Goal: Understand process/instructions

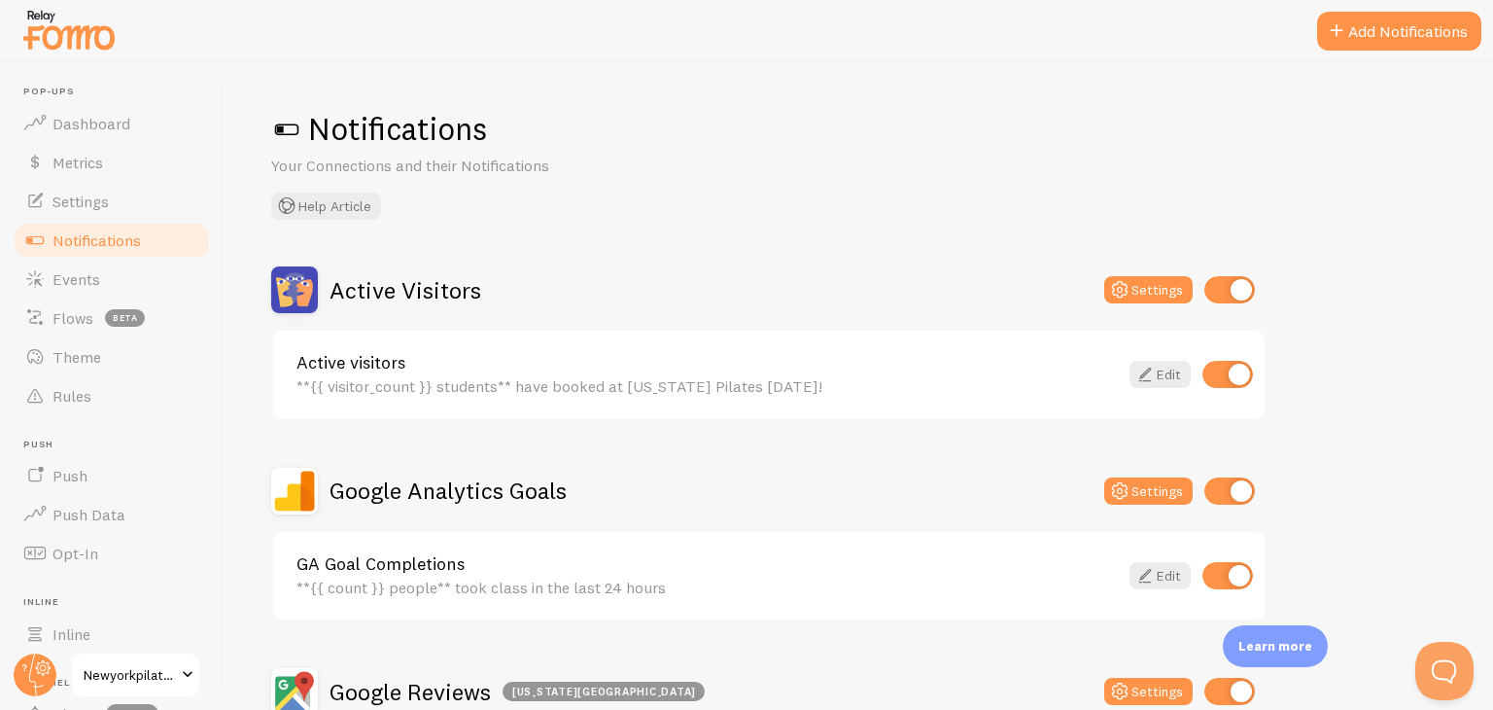
scroll to position [2021, 0]
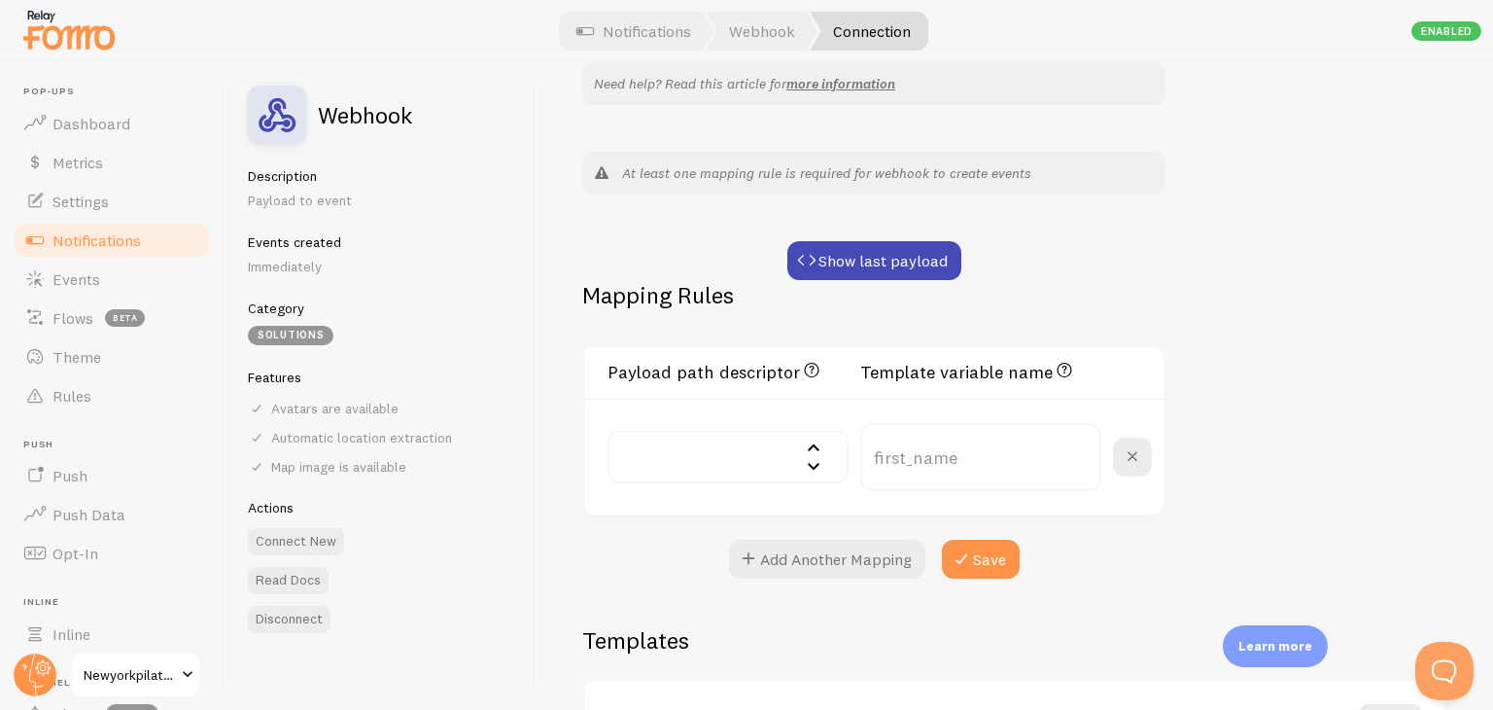
scroll to position [434, 0]
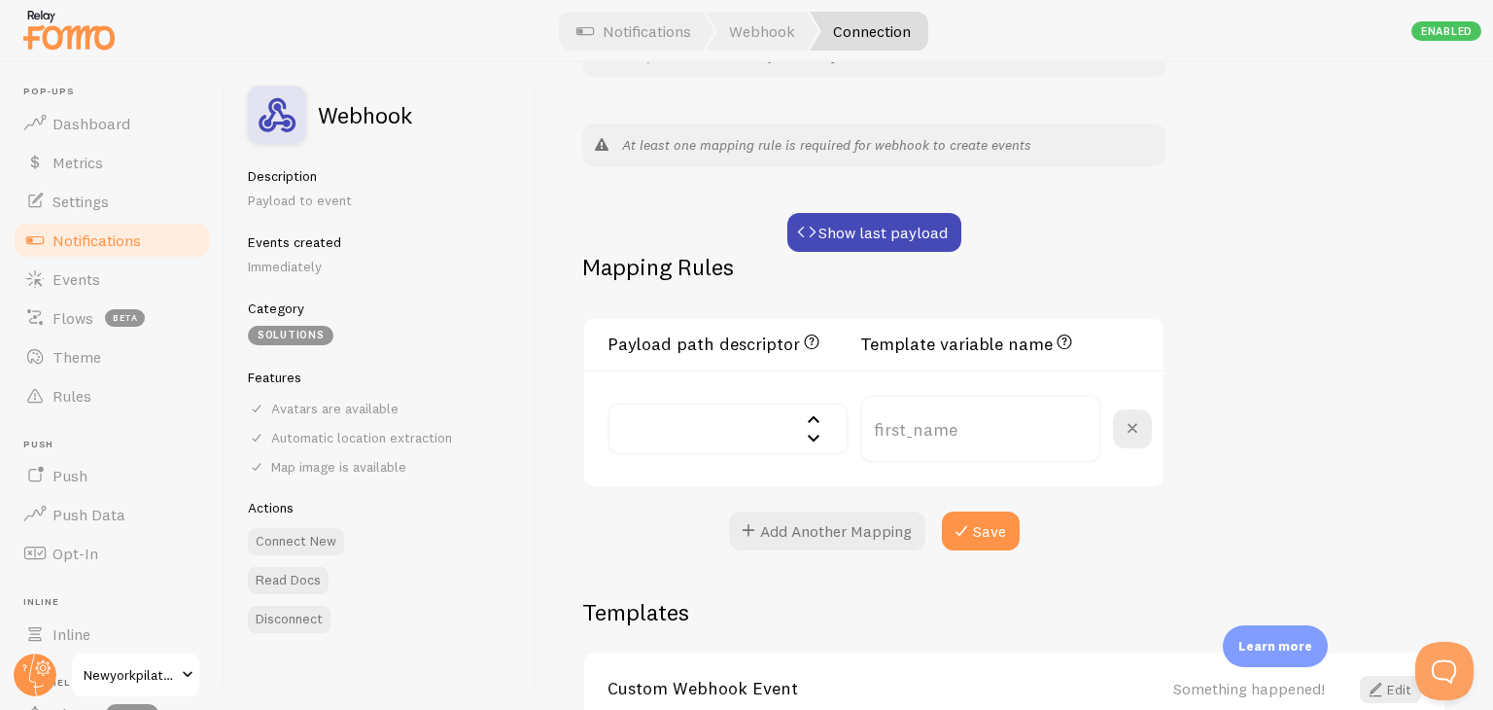
click at [657, 425] on input "text" at bounding box center [728, 429] width 241 height 53
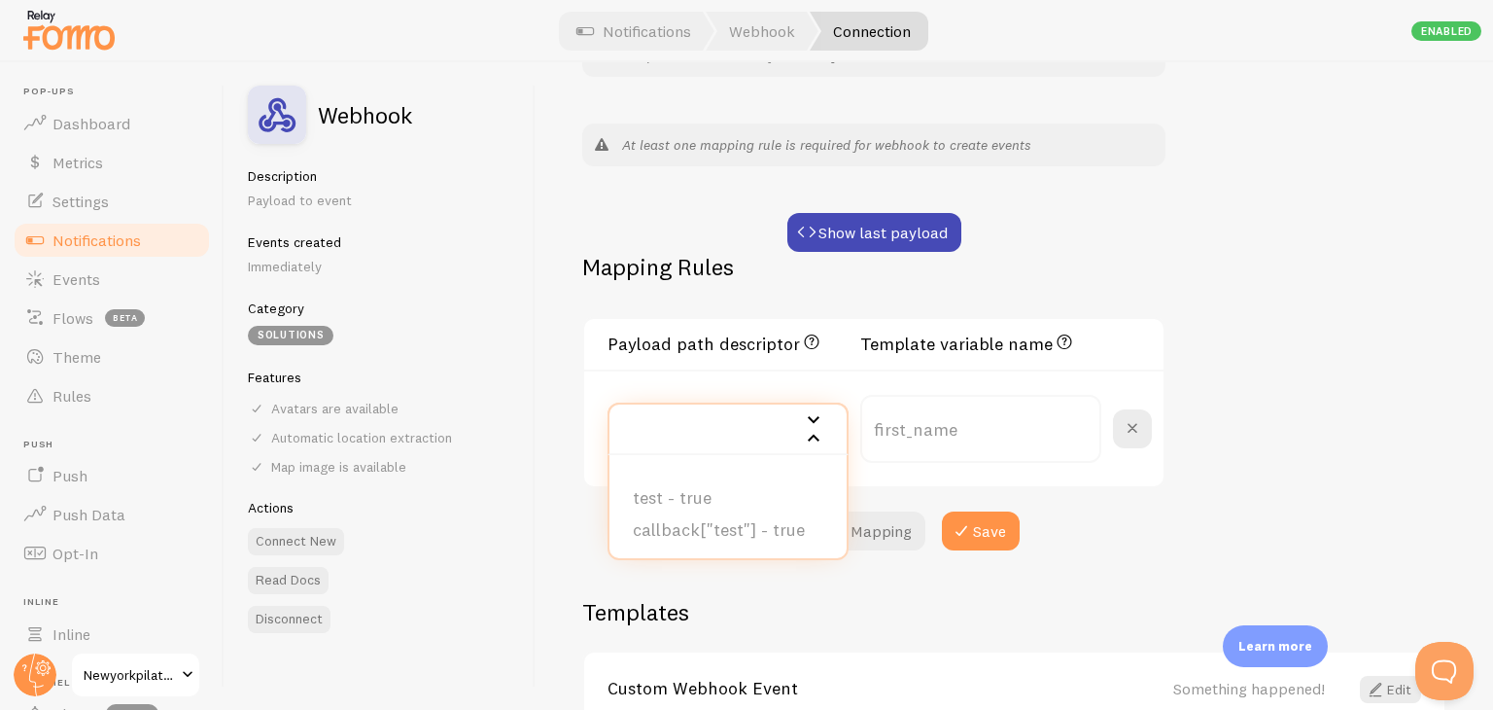
click at [1414, 268] on div "Webhook #2 Connection name save Settings Connection Connection enabled Disabled…" at bounding box center [1015, 386] width 958 height 648
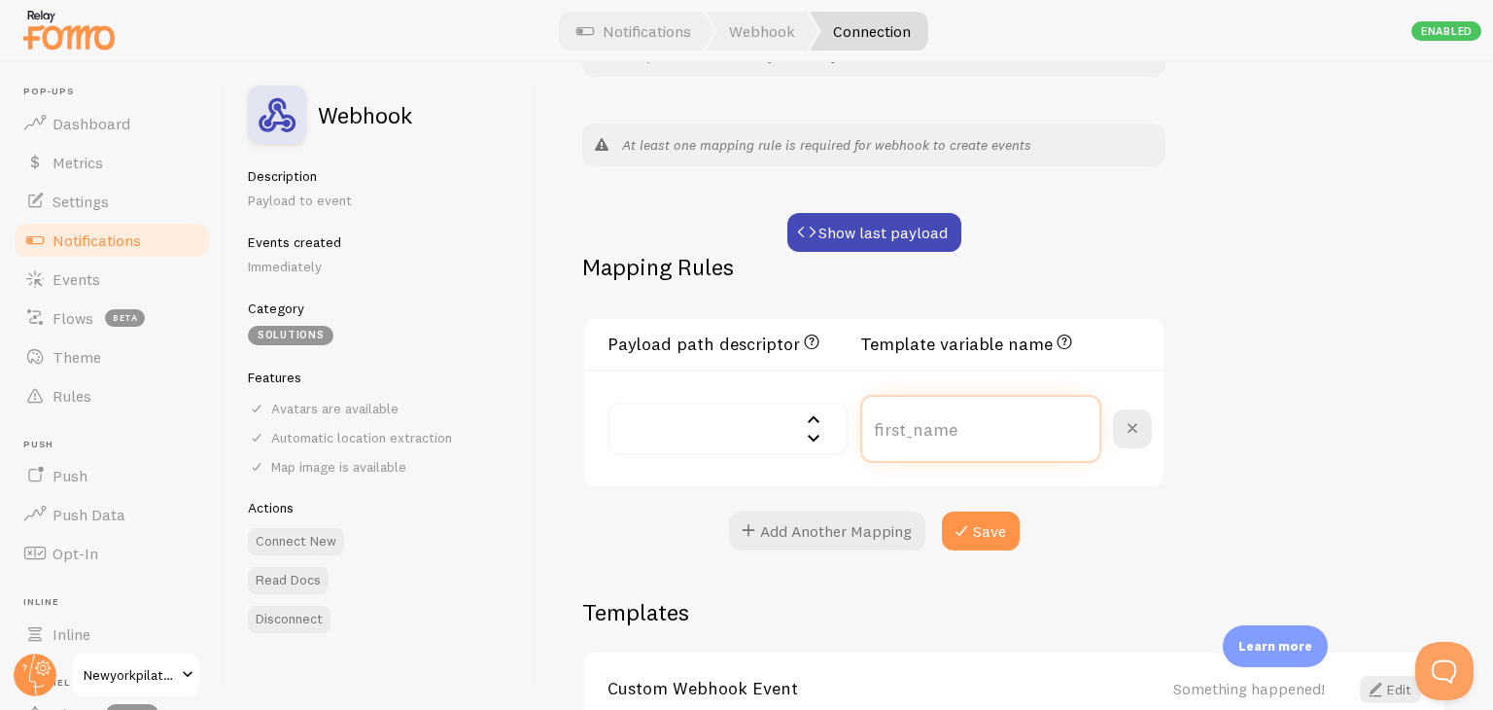
click at [1013, 424] on input "text" at bounding box center [980, 429] width 241 height 68
click at [1299, 293] on div "Webhook #2 Connection name save Settings Connection Connection enabled Disabled…" at bounding box center [1015, 386] width 958 height 648
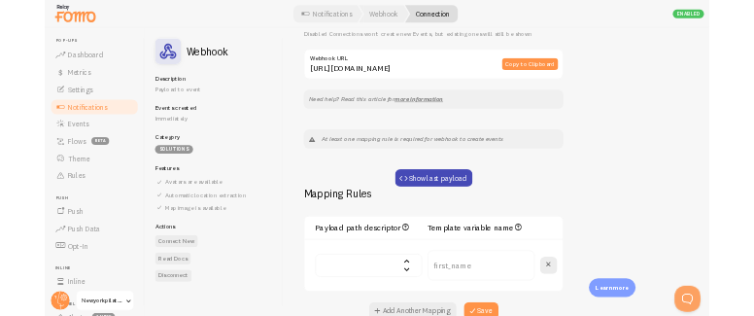
scroll to position [154, 0]
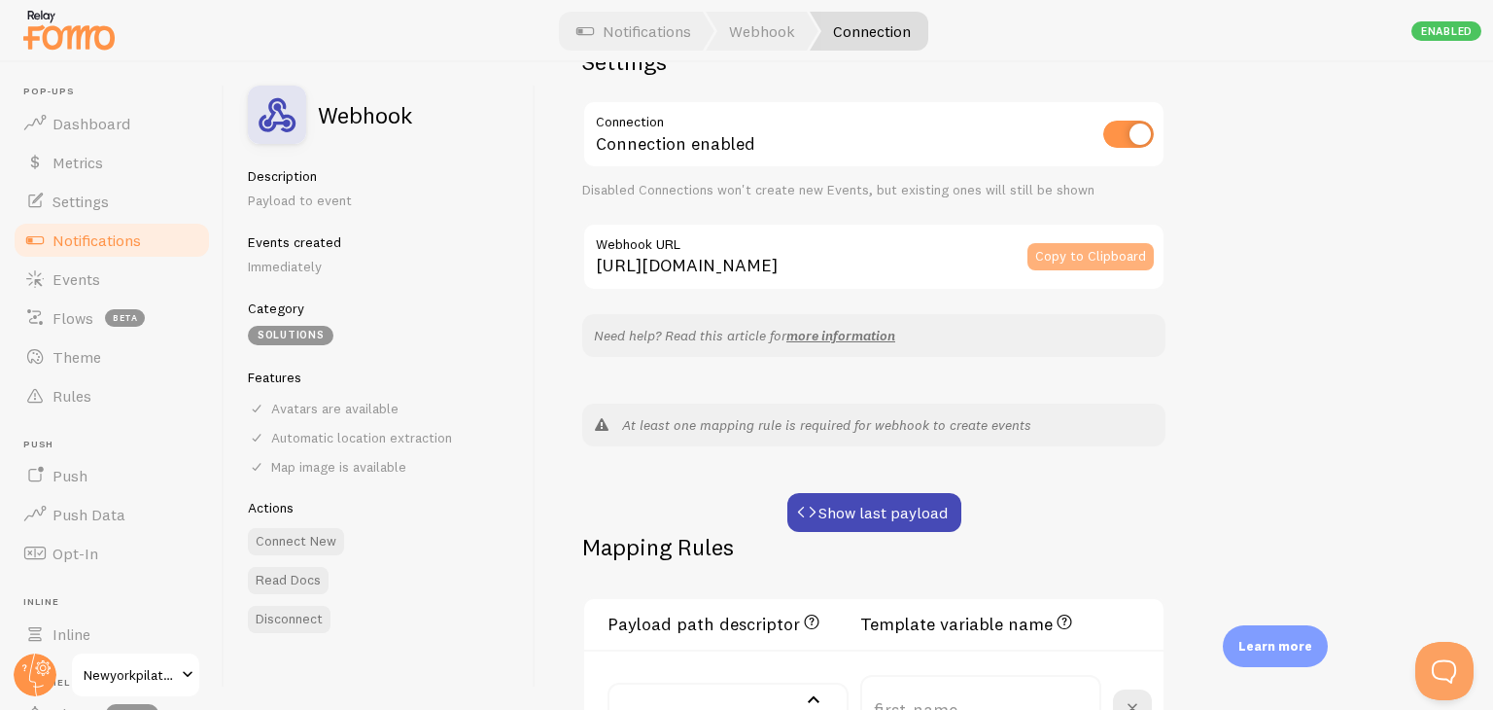
click at [1097, 251] on button "Copy to Clipboard" at bounding box center [1091, 256] width 126 height 27
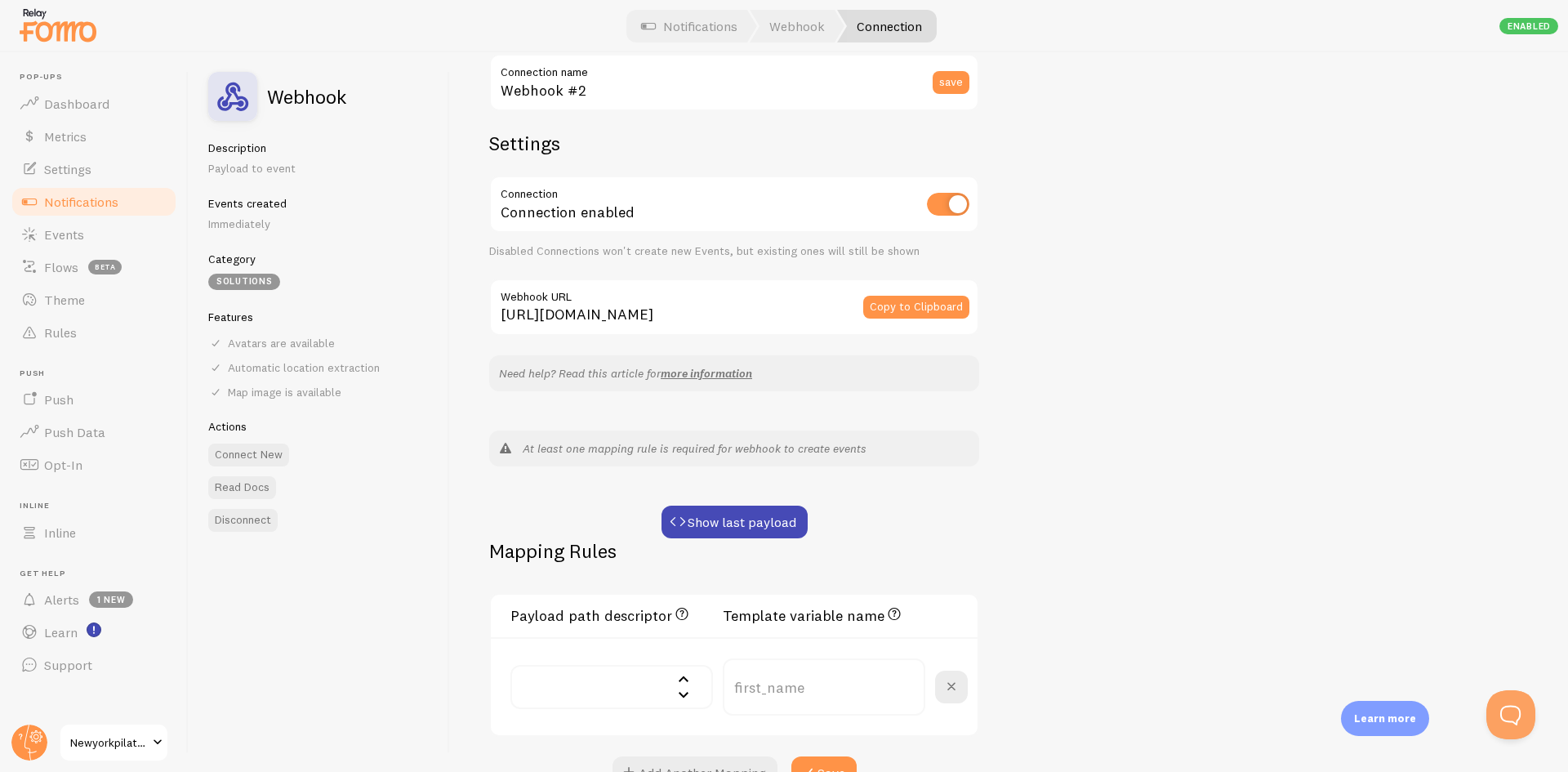
scroll to position [0, 0]
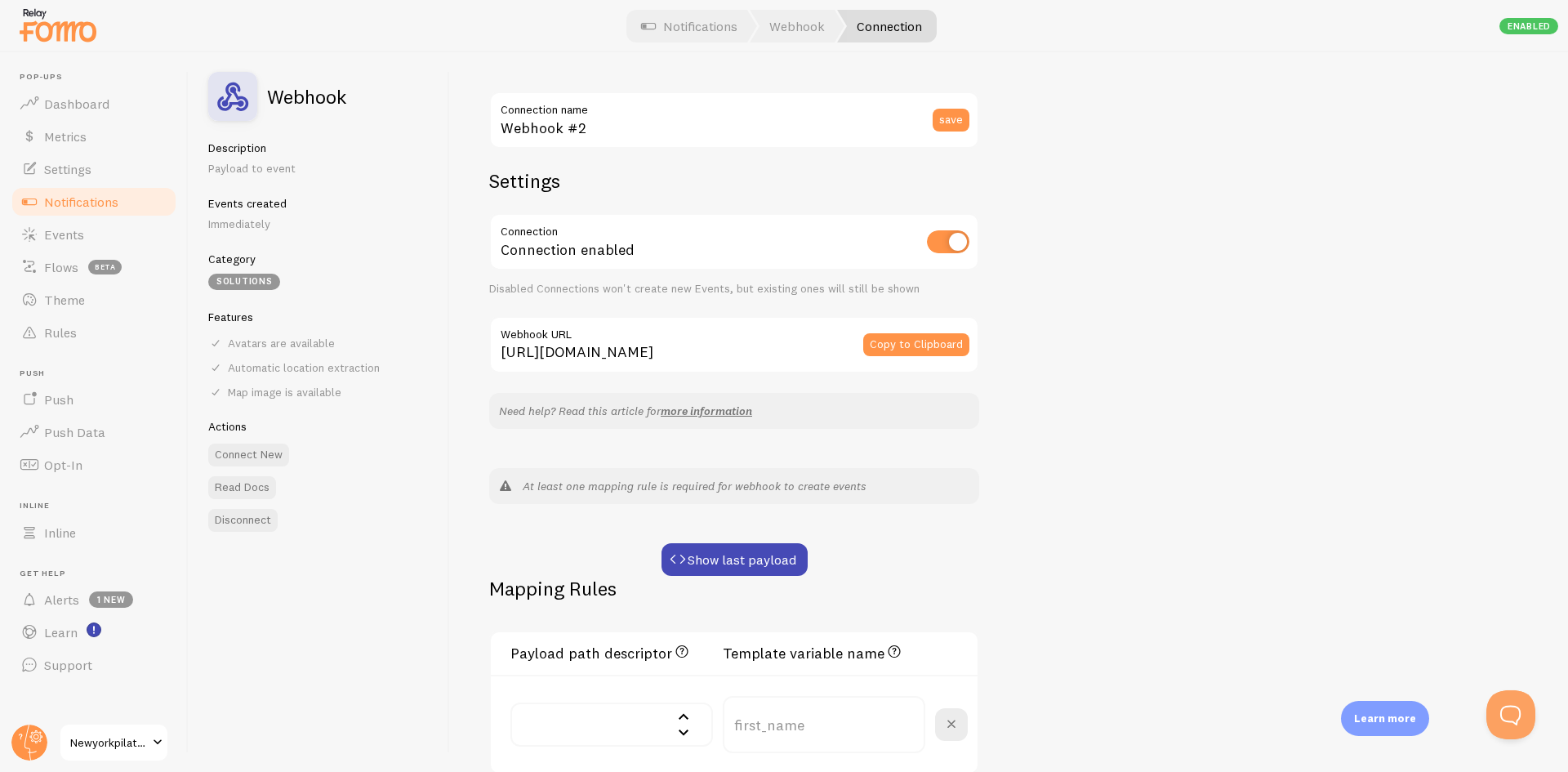
drag, startPoint x: 268, startPoint y: 97, endPoint x: 353, endPoint y: 101, distance: 85.1
click at [353, 101] on div "Webhook" at bounding box center [318, 97] width 221 height 49
click at [459, 58] on div "Webhook #2 Connection name save Settings Connection Connection enabled Disabled…" at bounding box center [1009, 412] width 1118 height 720
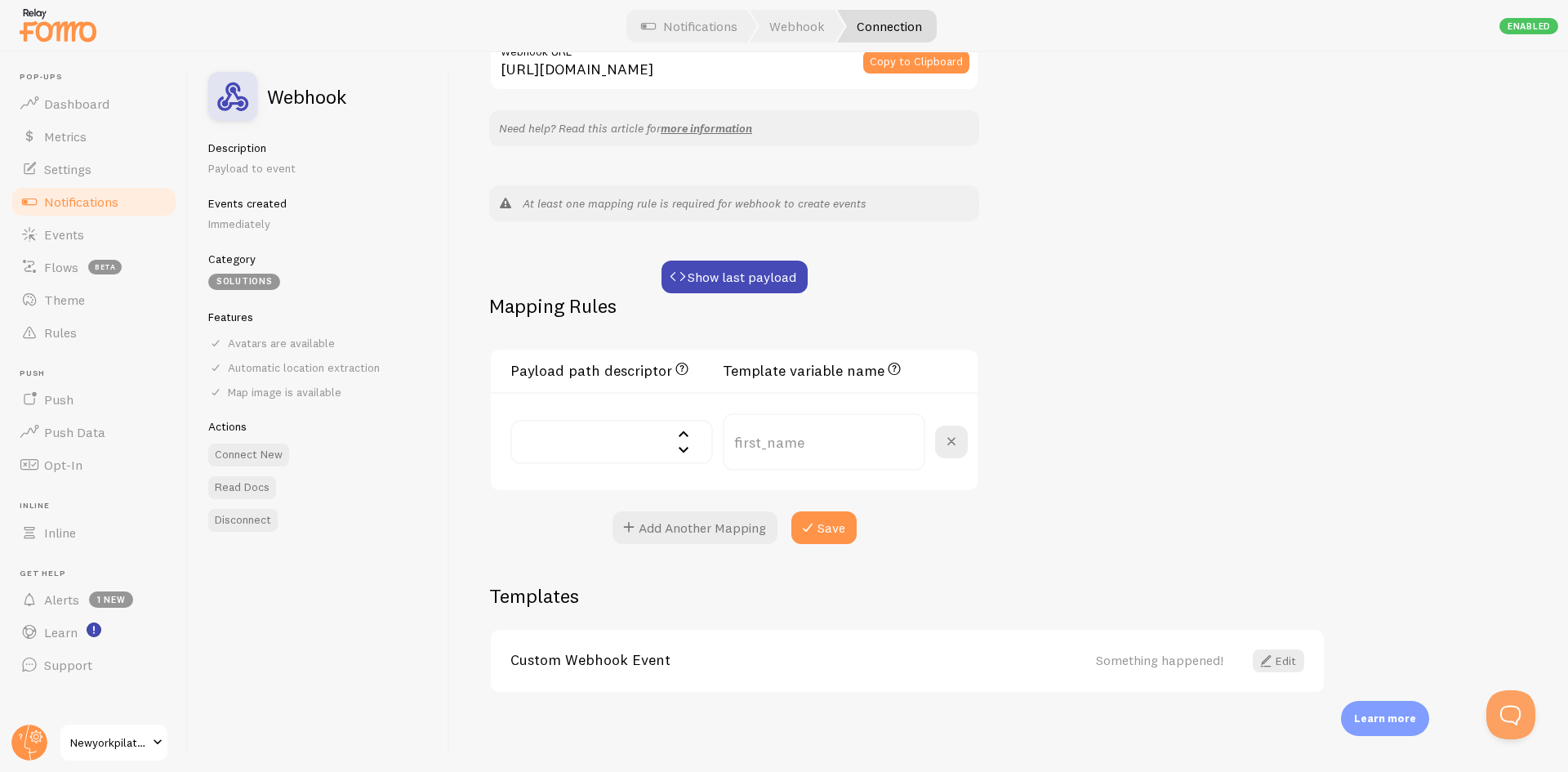
scroll to position [201, 0]
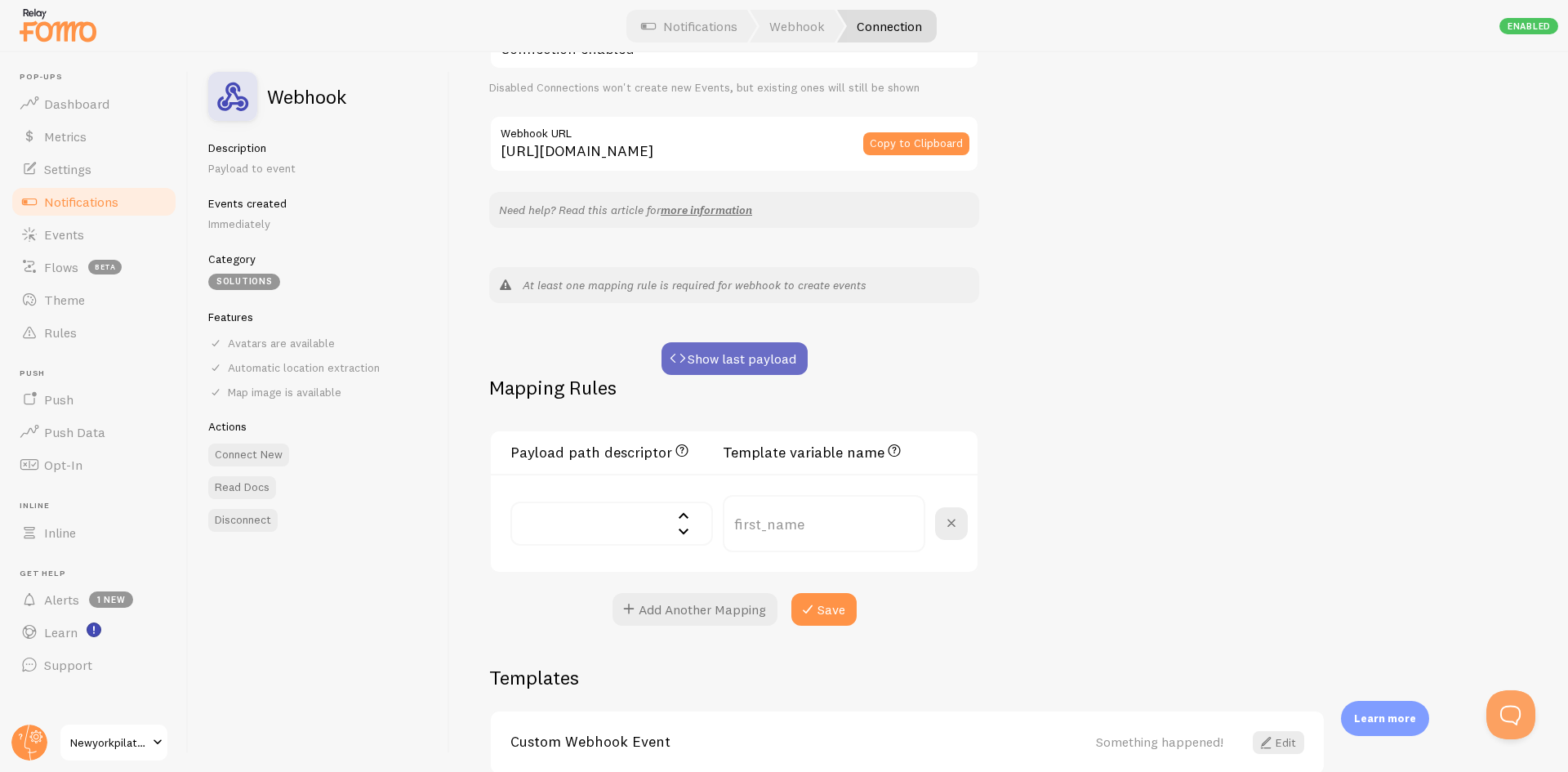
click at [700, 360] on button "Show last payload" at bounding box center [735, 358] width 146 height 33
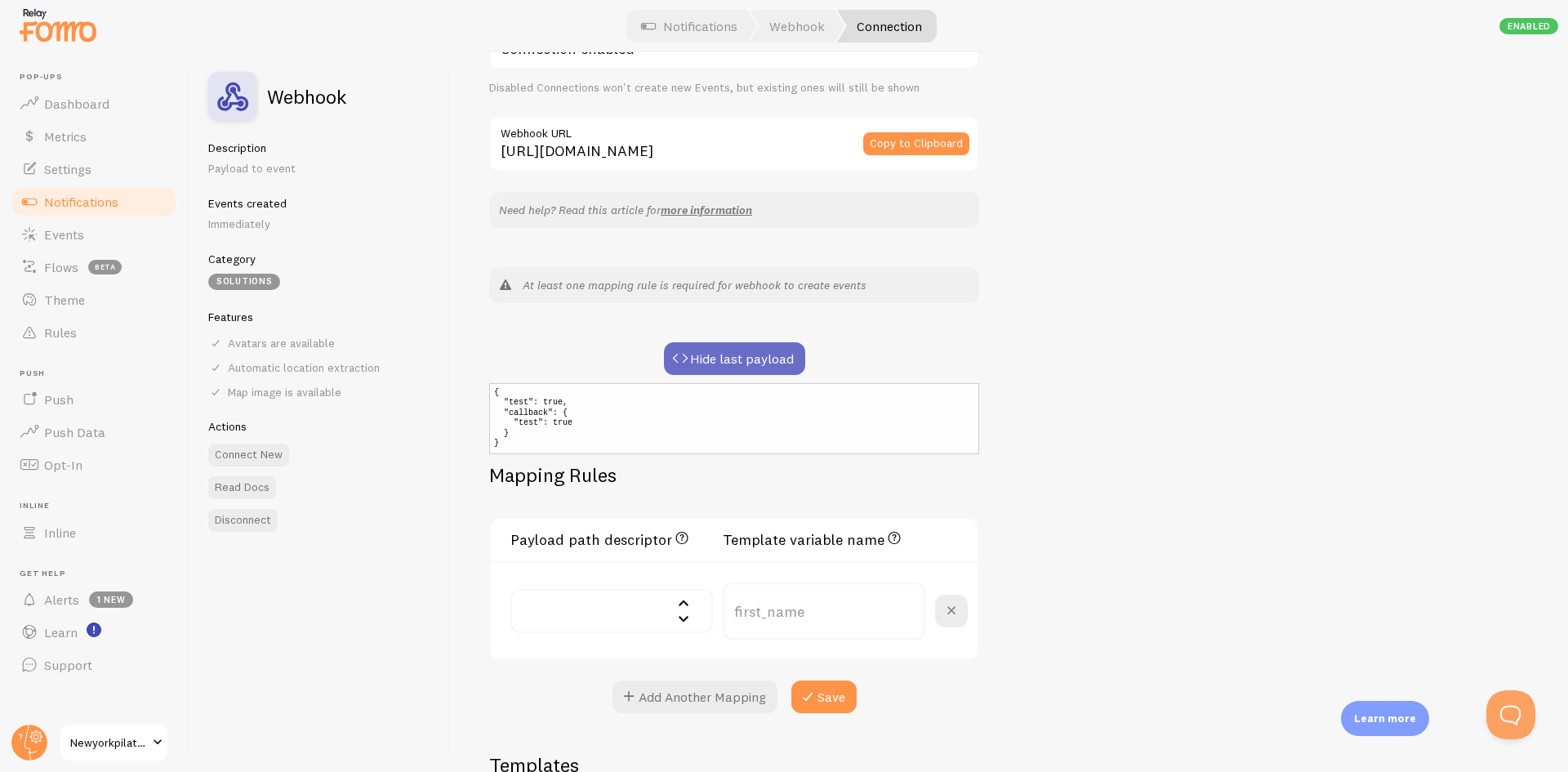
click at [722, 364] on button "Hide last payload" at bounding box center [734, 358] width 141 height 33
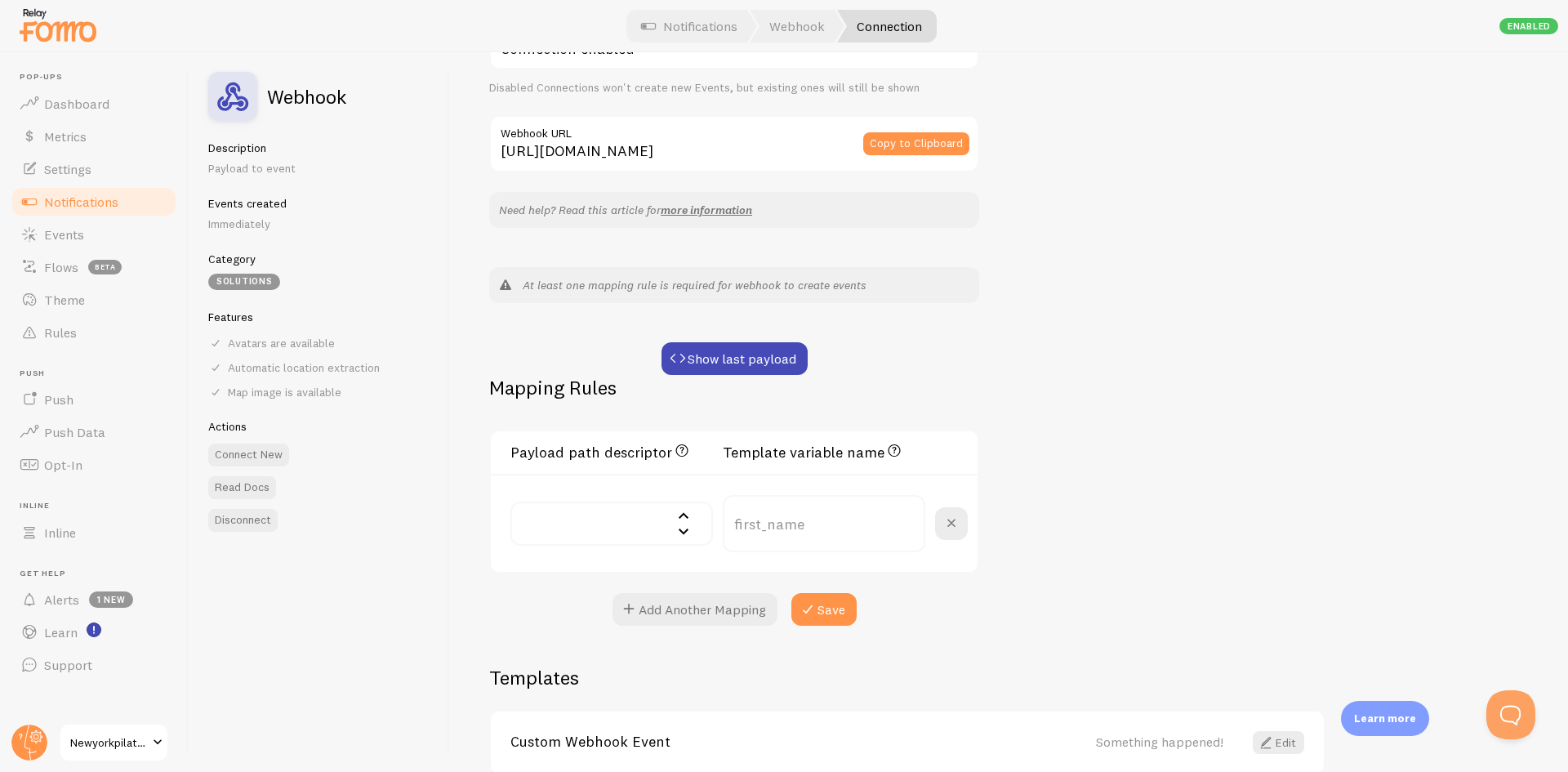
drag, startPoint x: 600, startPoint y: 500, endPoint x: 543, endPoint y: 469, distance: 64.9
click at [543, 469] on div "Payload path descriptor JSON path to the value. E.g. data["user"]["first_name"]" at bounding box center [611, 457] width 202 height 33
click at [637, 451] on h3 "Payload path descriptor JSON path to the value. E.g. data["user"]["first_name"]" at bounding box center [611, 451] width 202 height 20
drag, startPoint x: 610, startPoint y: 504, endPoint x: 521, endPoint y: 476, distance: 93.3
click at [521, 476] on div "JSON path to the value. E.g. data["user"]["first_name"]" at bounding box center [601, 491] width 181 height 59
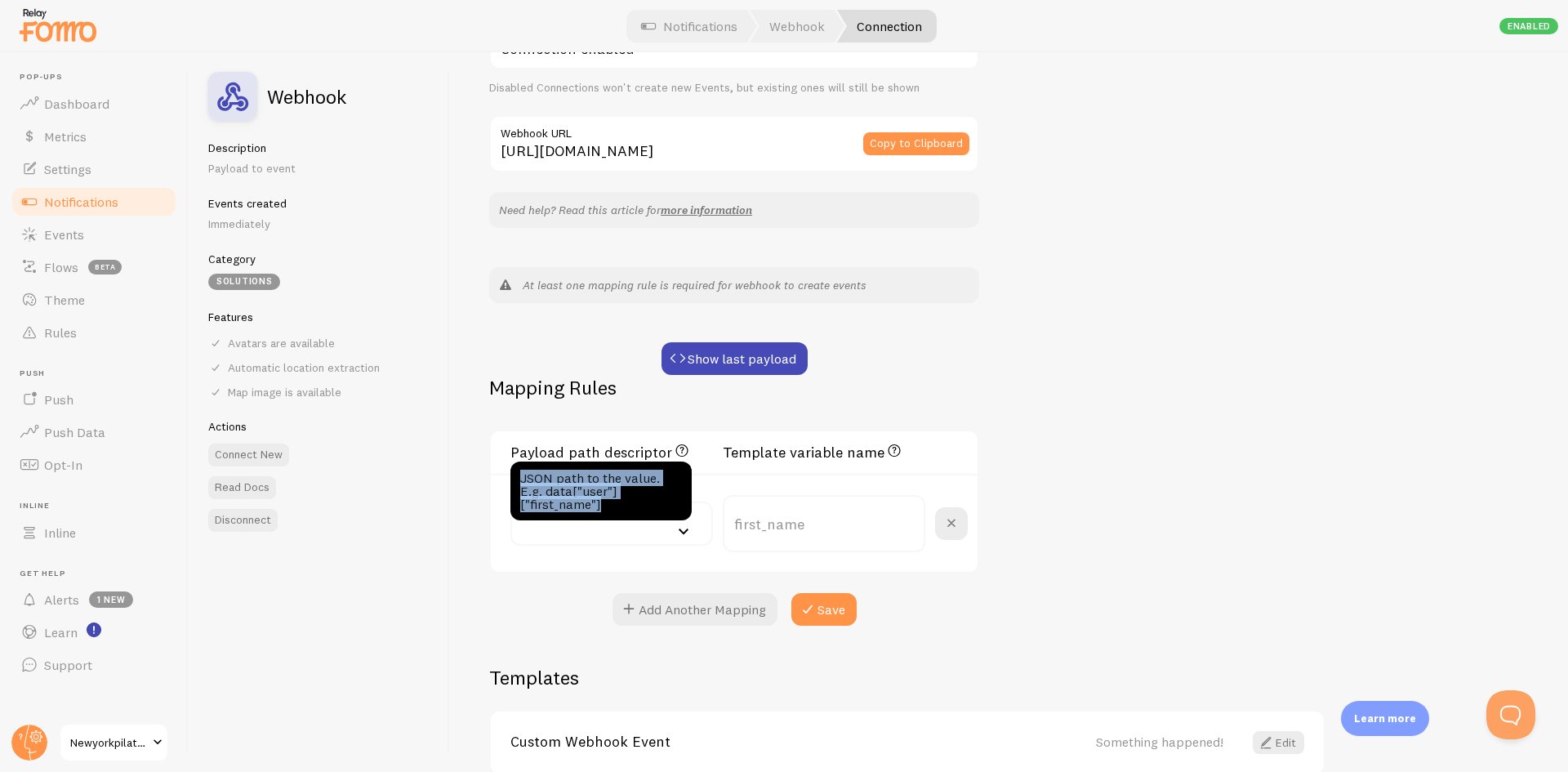
copy div "JSON path to the value. E.g. data["user"]["first_name"]"
drag, startPoint x: 514, startPoint y: 456, endPoint x: 929, endPoint y: 454, distance: 415.0
click at [929, 454] on div "Payload path descriptor JSON path to the value. E.g. data["user"]["first_name"]…" at bounding box center [739, 457] width 457 height 33
copy div "Payload path descriptor JSON path to the value. E.g. data["user"]["first_name"]…"
click at [600, 504] on div "JSON path to the value. E.g. data["user"]["first_name"]" at bounding box center [601, 491] width 181 height 59
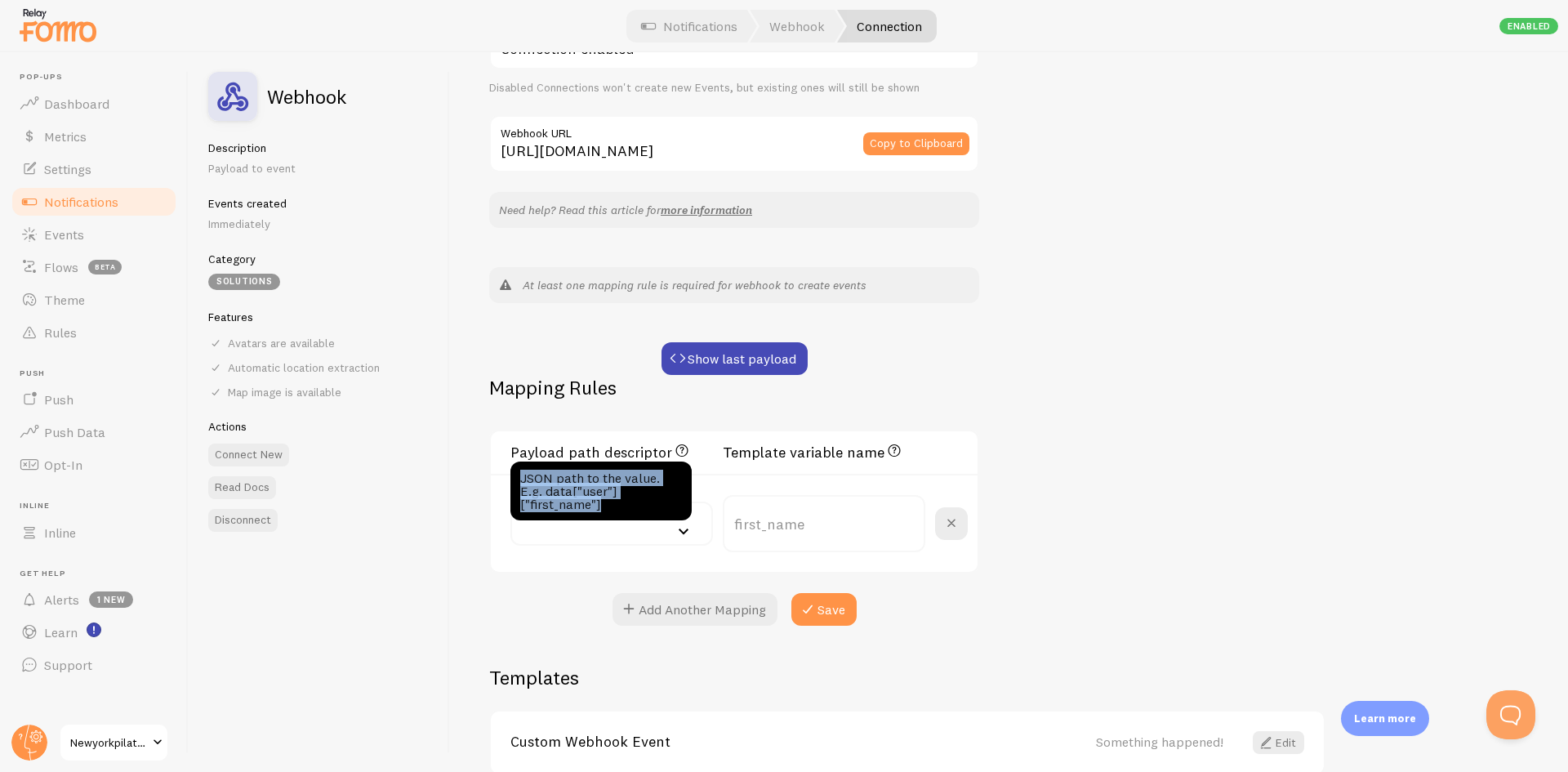
drag, startPoint x: 600, startPoint y: 504, endPoint x: 520, endPoint y: 482, distance: 83.0
click at [520, 482] on div "JSON path to the value. E.g. data["user"]["first_name"]" at bounding box center [601, 491] width 181 height 59
copy div "JSON path to the value. E.g. data["user"]["first_name"]"
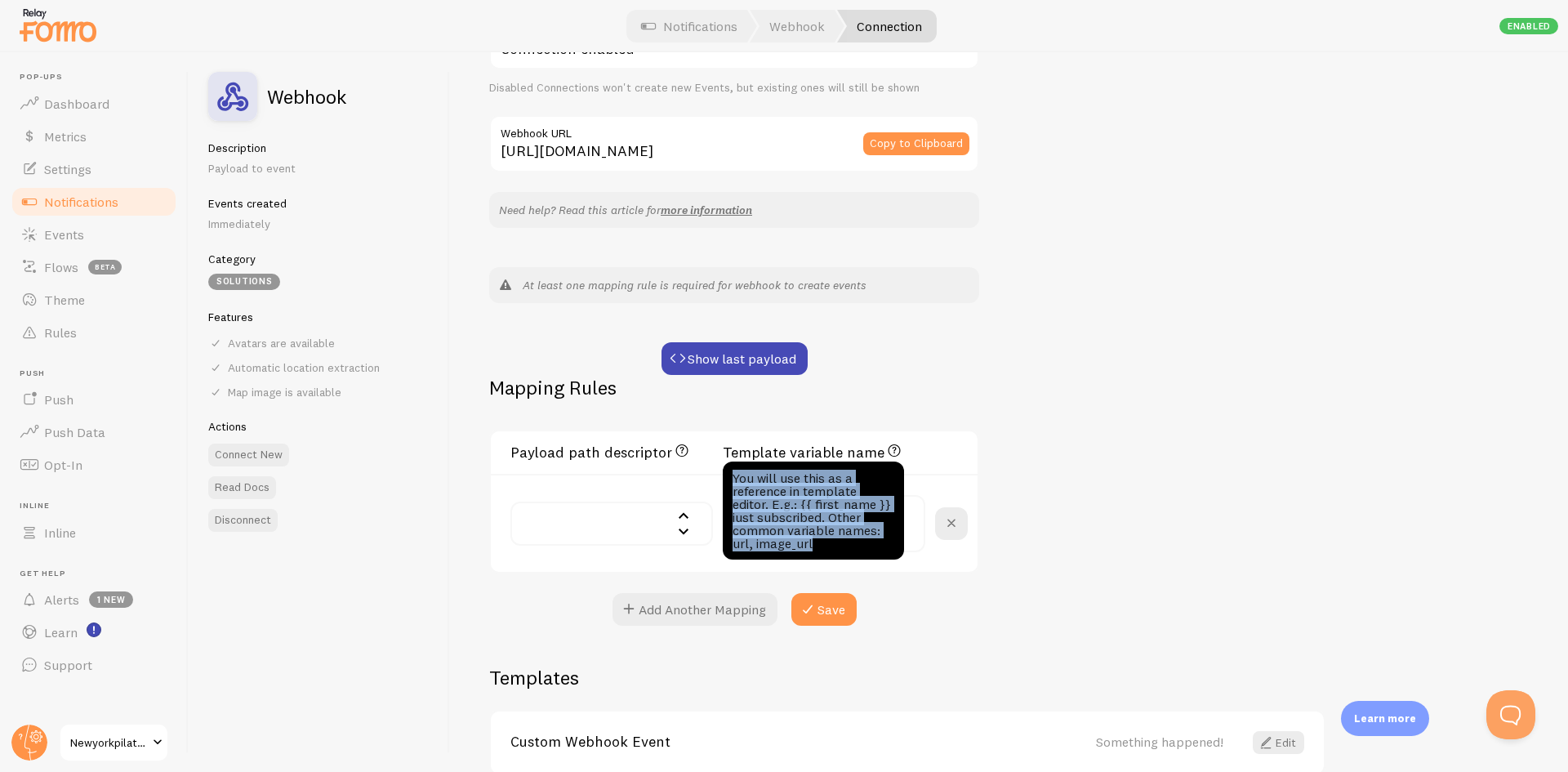
drag, startPoint x: 811, startPoint y: 542, endPoint x: 732, endPoint y: 482, distance: 99.2
click at [732, 482] on div "You will use this as a reference in template editor. E.g.: {{ first_name }} jus…" at bounding box center [813, 510] width 181 height 98
copy div "You will use this as a reference in template editor. E.g.: {{ first_name }} jus…"
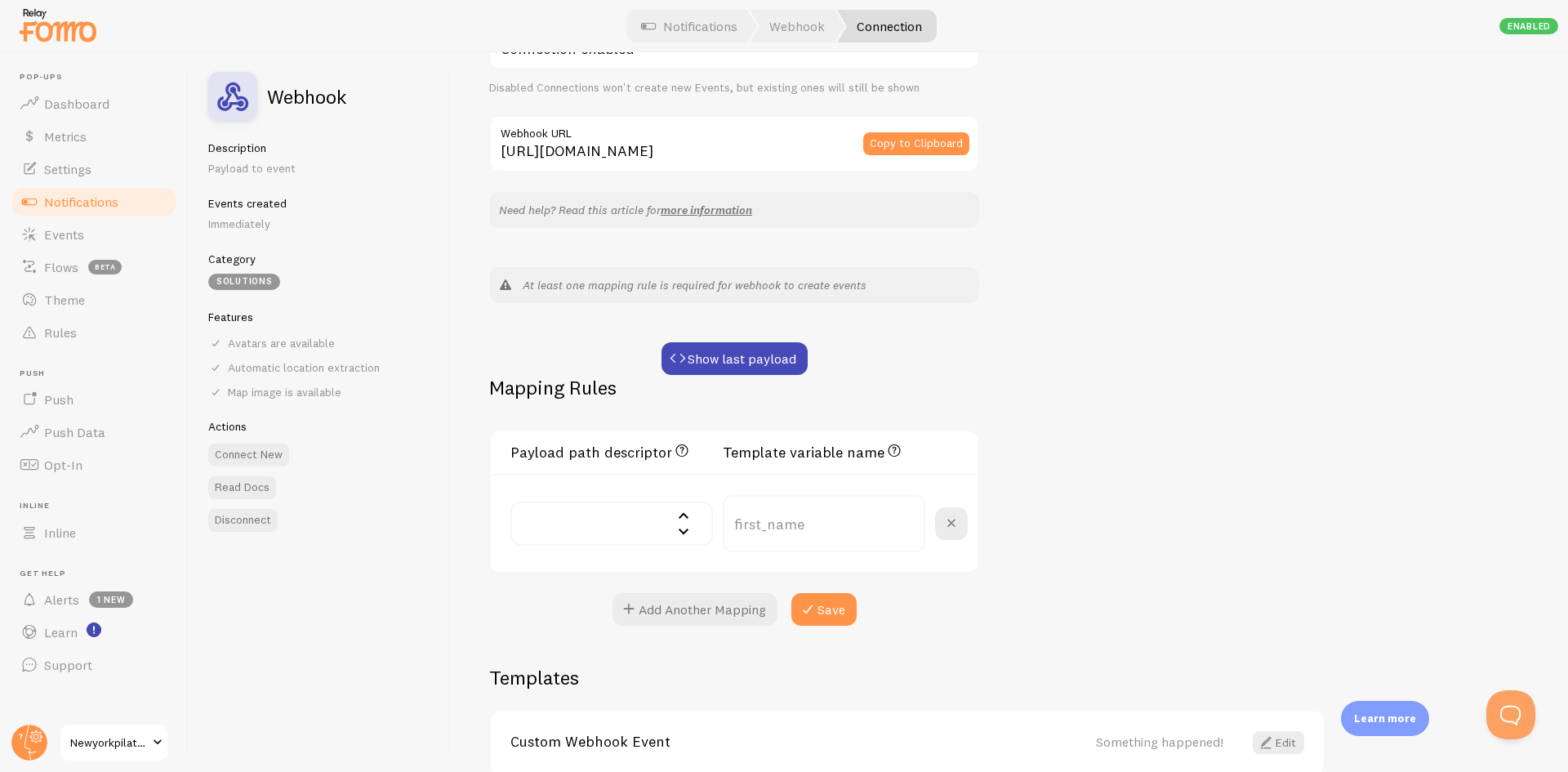
click at [1245, 417] on div "Webhook #2 Connection name save Settings Connection Connection enabled Disabled…" at bounding box center [1009, 412] width 1118 height 720
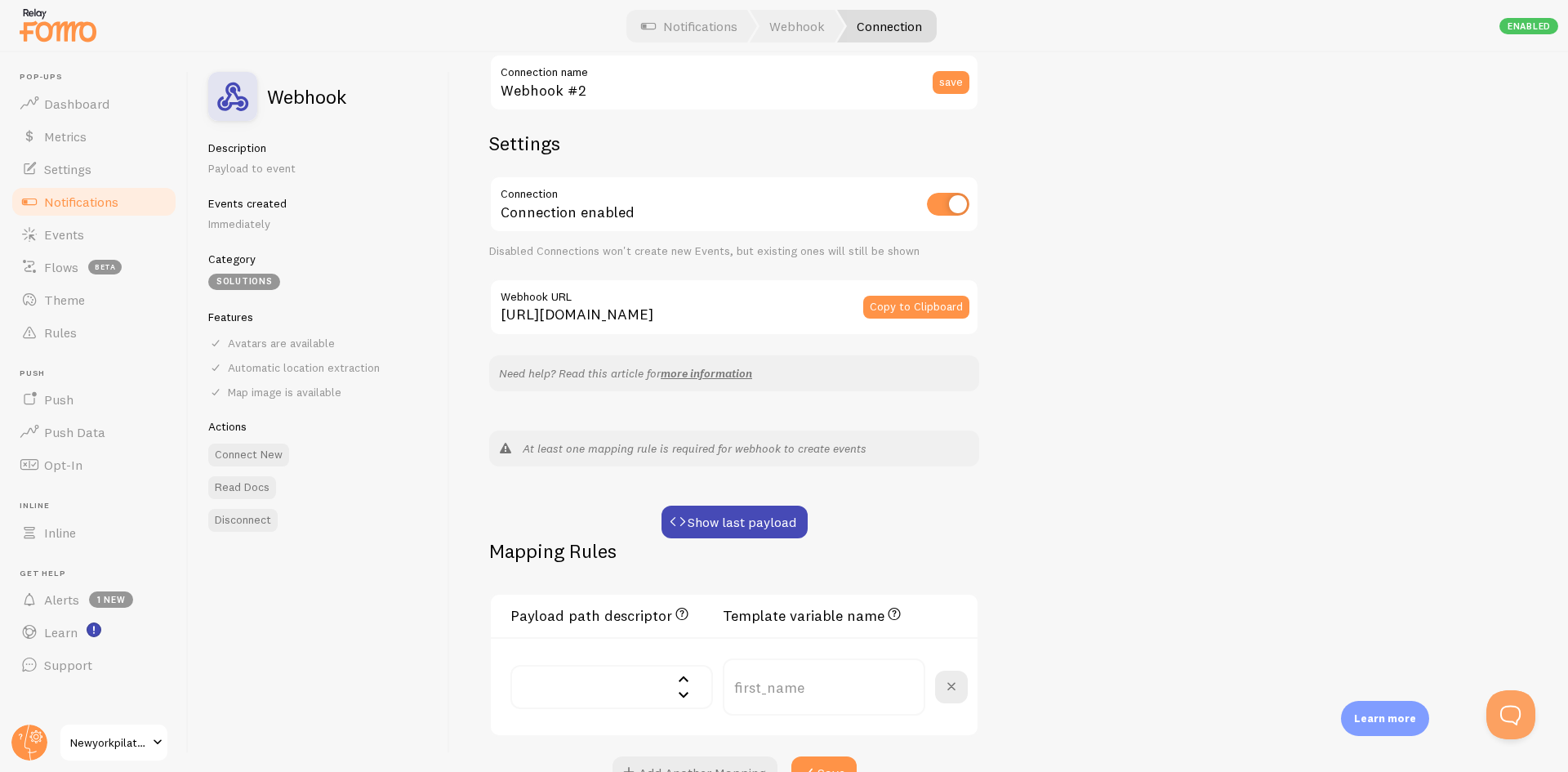
scroll to position [0, 0]
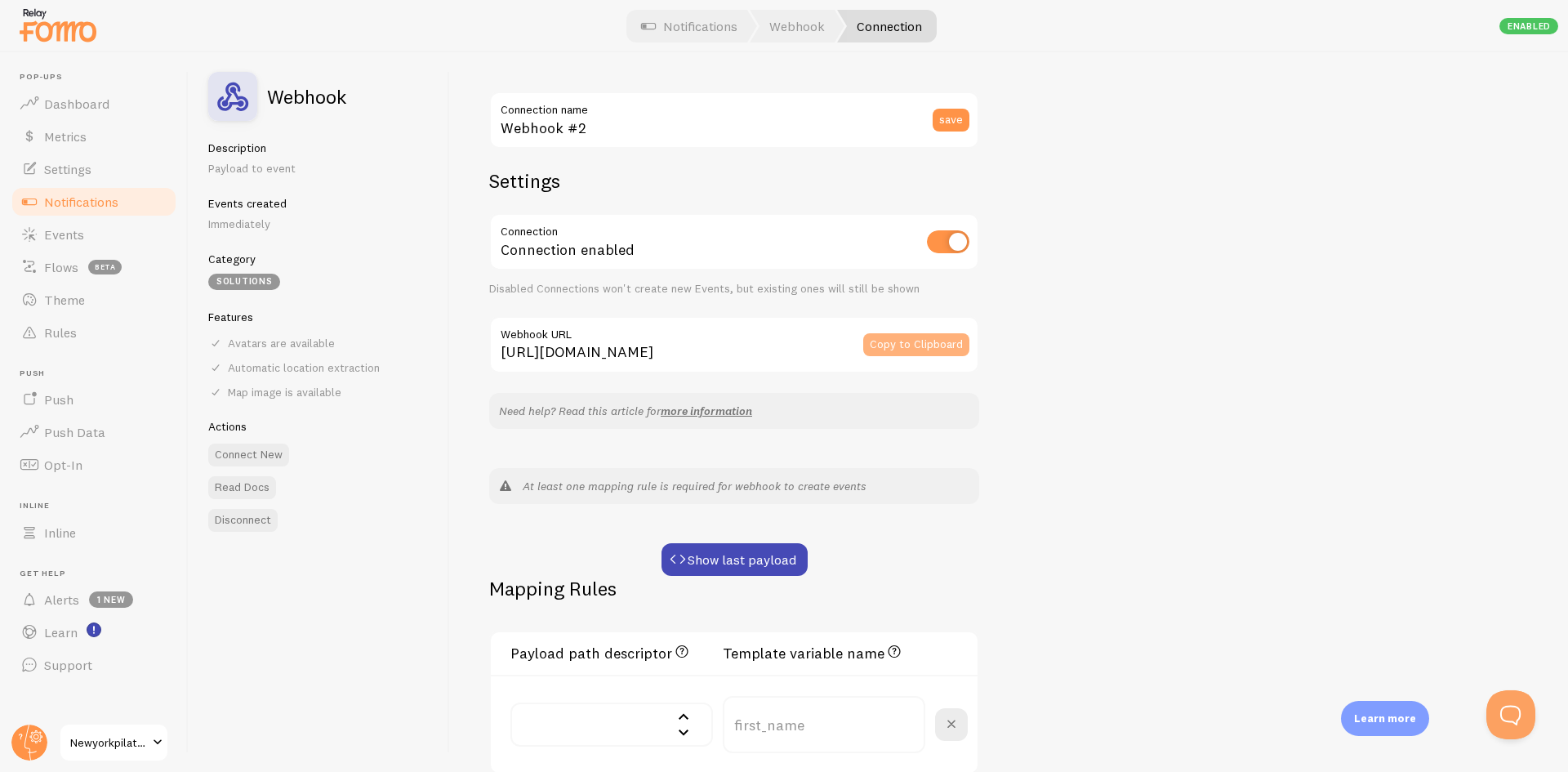
click at [898, 342] on button "Copy to Clipboard" at bounding box center [916, 344] width 106 height 23
click at [1093, 371] on div "Webhook #2 Connection name save Settings Connection Connection enabled Disabled…" at bounding box center [1009, 412] width 1118 height 720
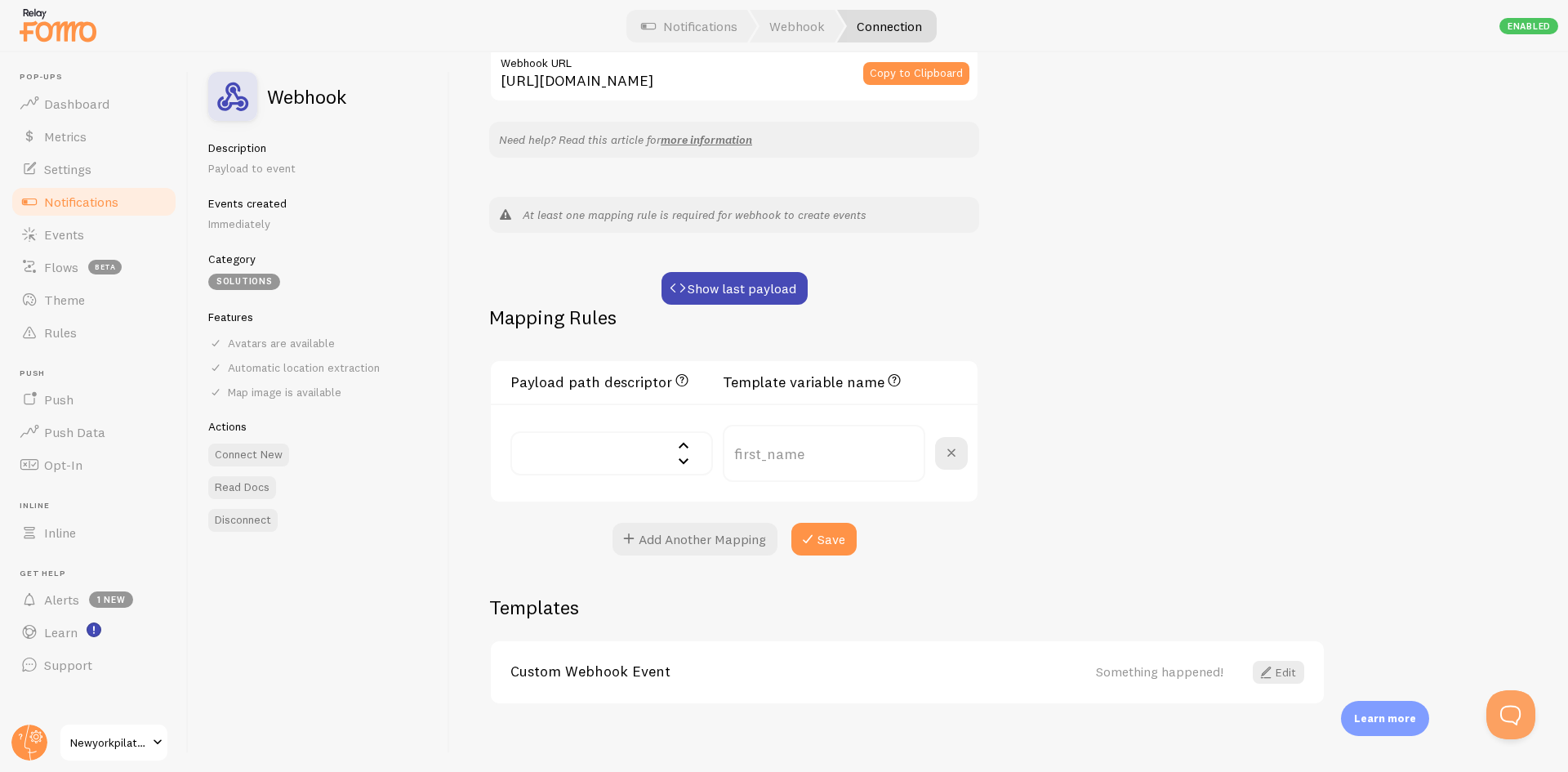
scroll to position [282, 0]
